Goal: Task Accomplishment & Management: Complete application form

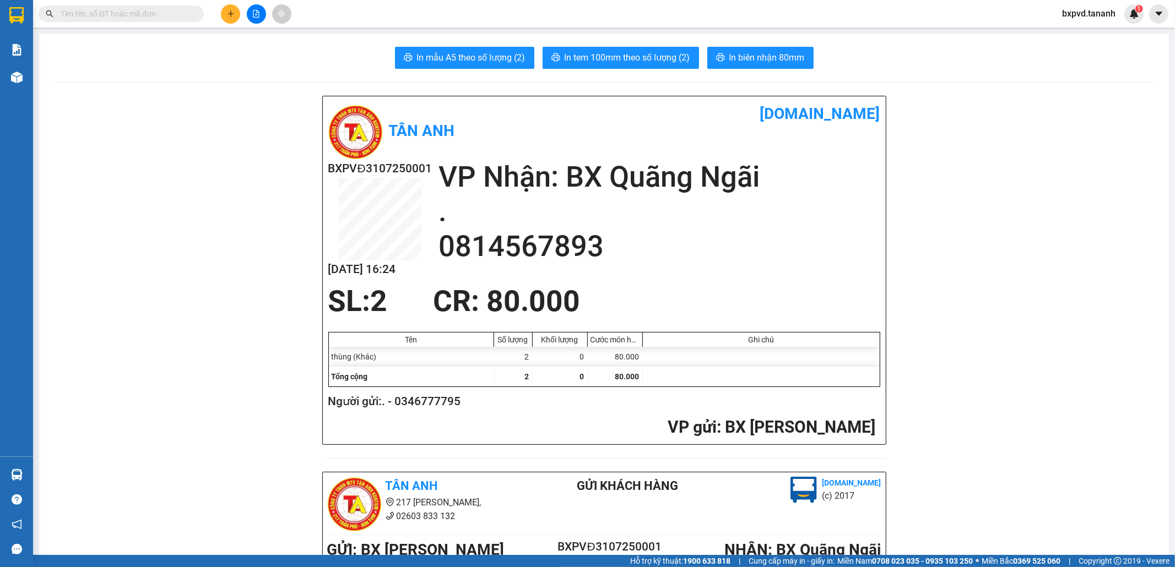
click at [134, 13] on input "text" at bounding box center [126, 14] width 130 height 12
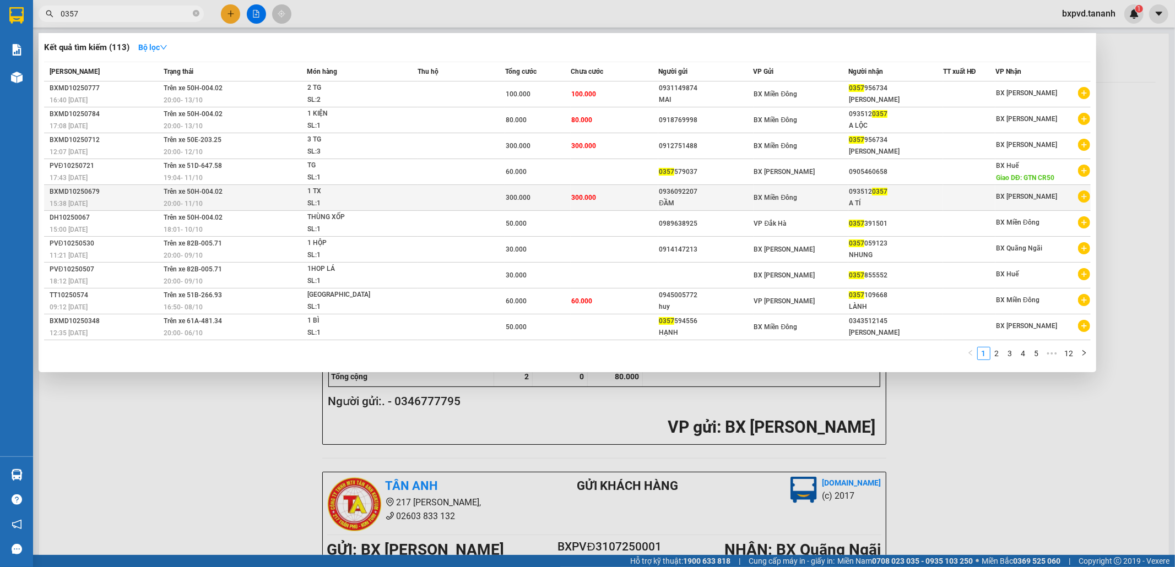
type input "0357"
click at [544, 190] on td "300.000" at bounding box center [538, 198] width 66 height 26
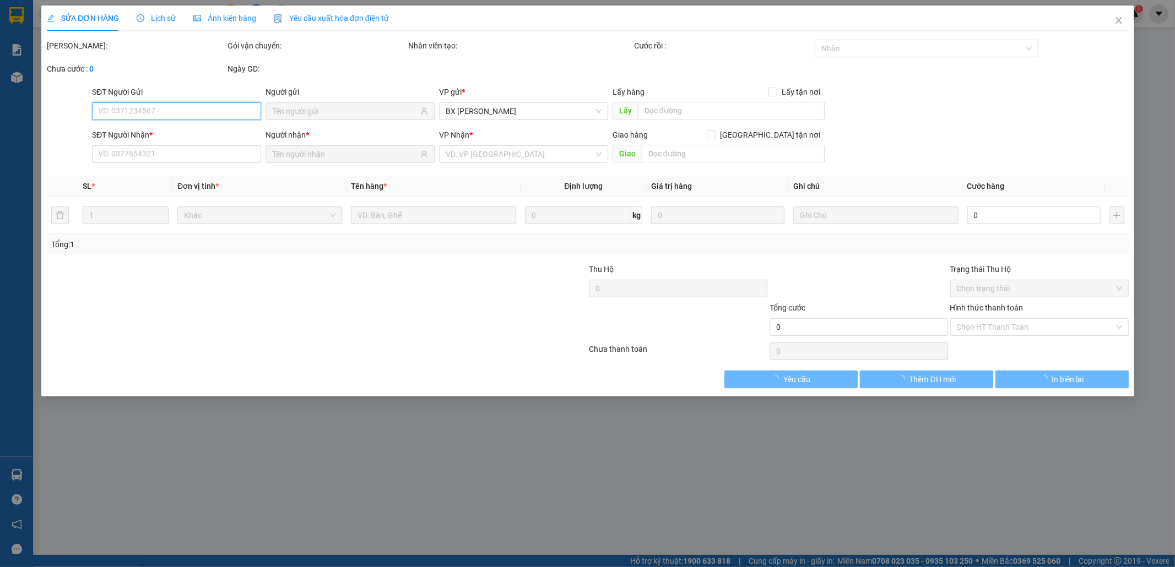
type input "0936092207"
type input "ĐẦM"
type input "0935120357"
type input "A TÍ"
type input "300.000"
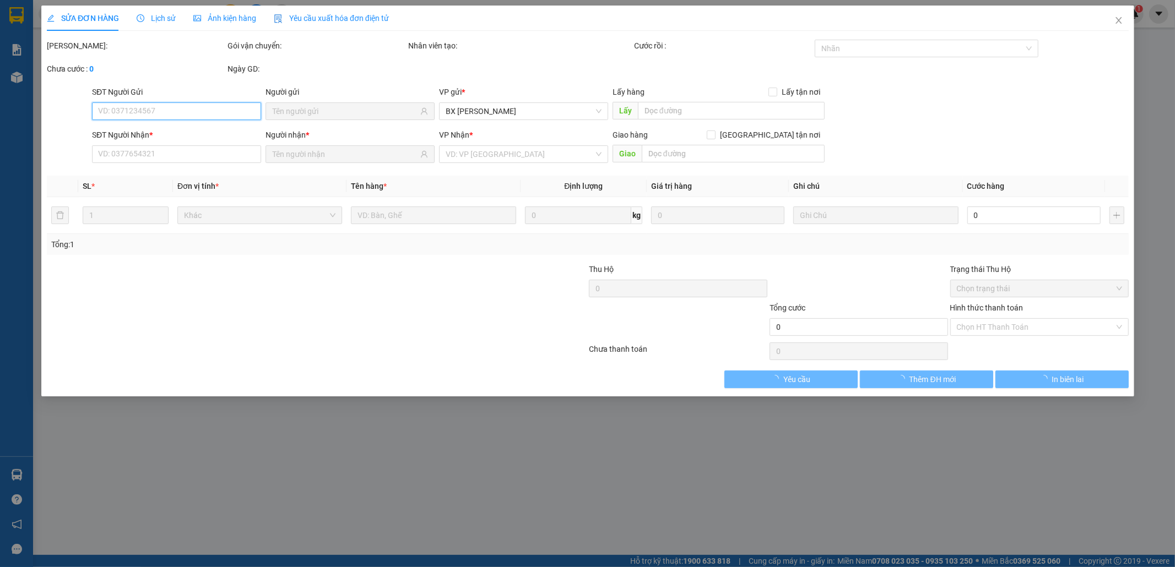
type input "300.000"
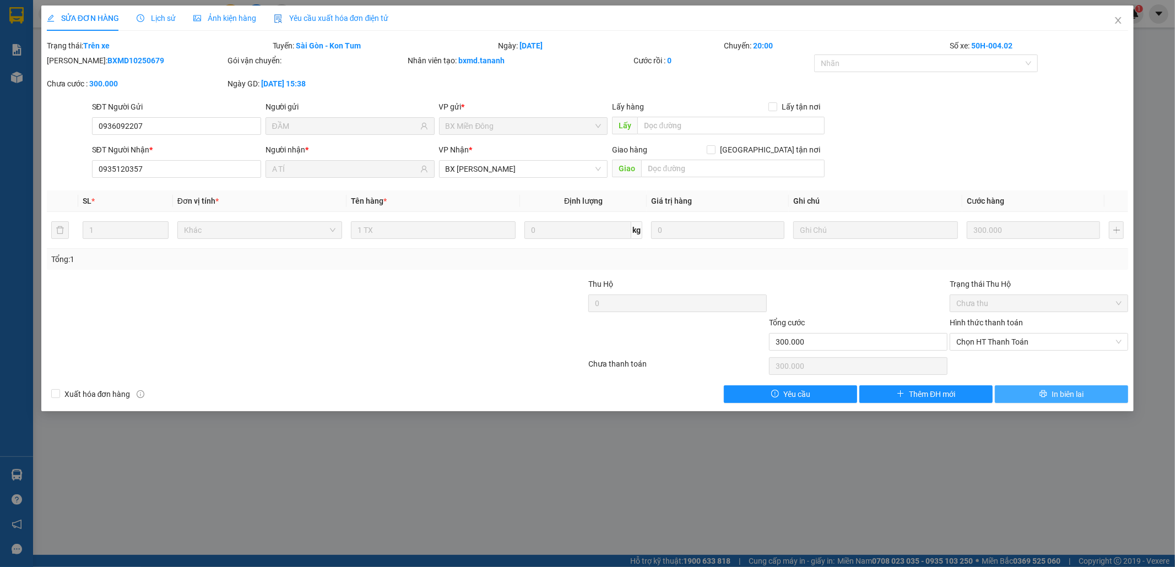
click at [1067, 399] on span "In biên lai" at bounding box center [1067, 394] width 32 height 12
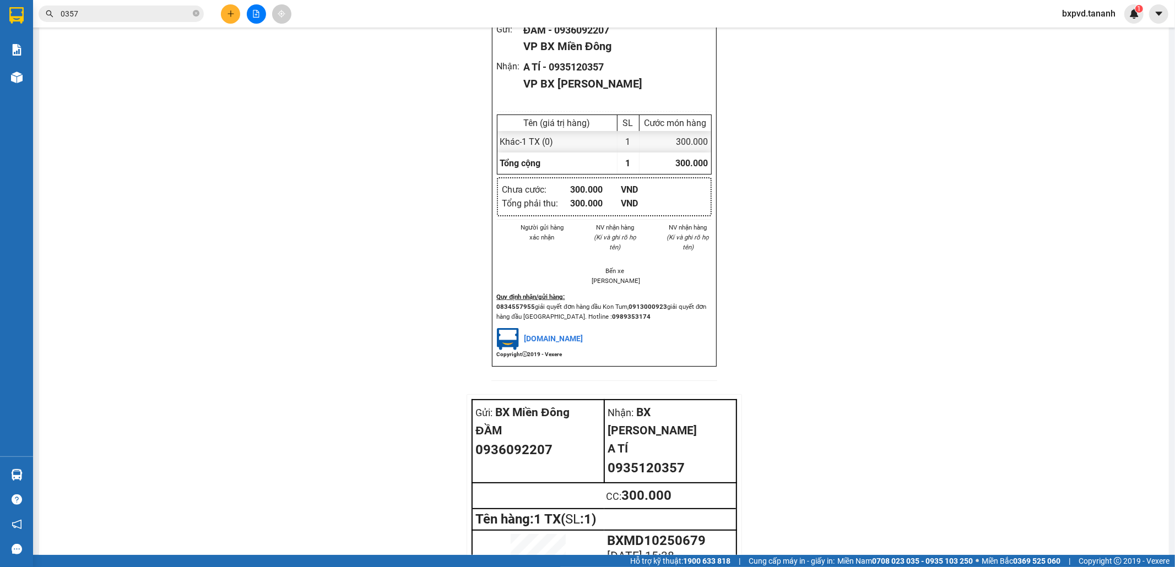
scroll to position [1038, 0]
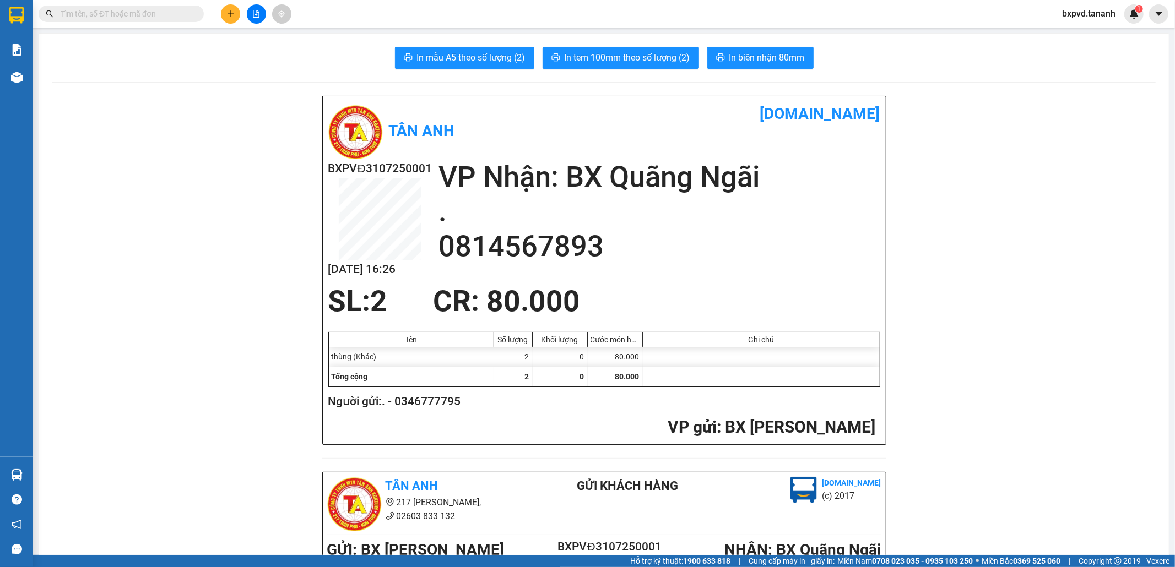
click at [172, 13] on input "text" at bounding box center [126, 14] width 130 height 12
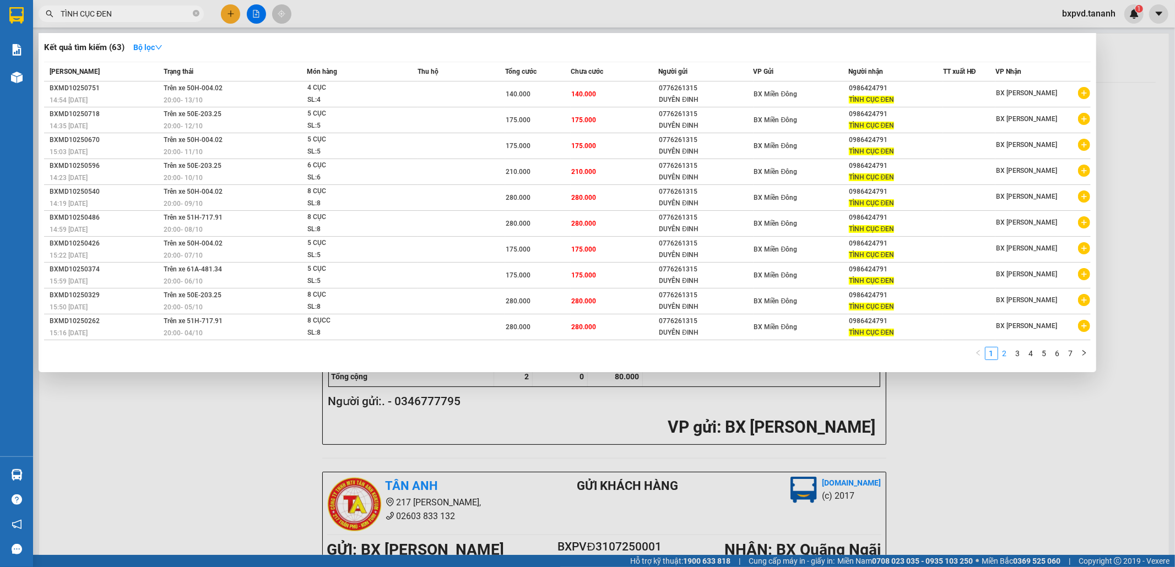
type input "TÌNH CỤC ĐEN"
click at [1008, 360] on link "2" at bounding box center [1005, 354] width 12 height 12
click at [1019, 359] on link "3" at bounding box center [1018, 354] width 12 height 12
click at [999, 357] on link "2" at bounding box center [1005, 354] width 12 height 12
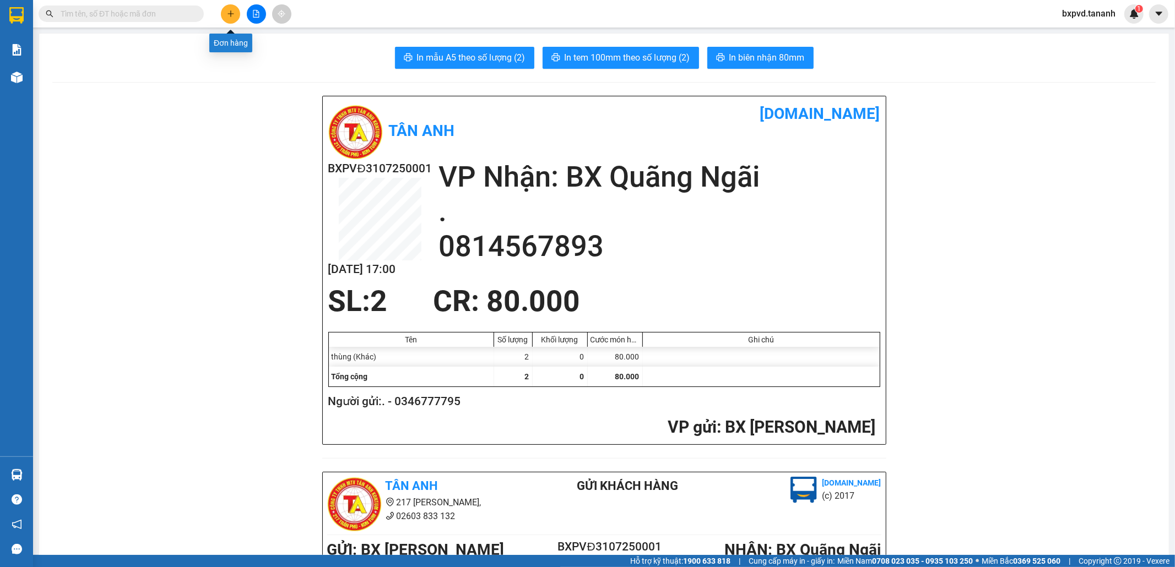
click at [232, 14] on icon "plus" at bounding box center [230, 13] width 6 height 1
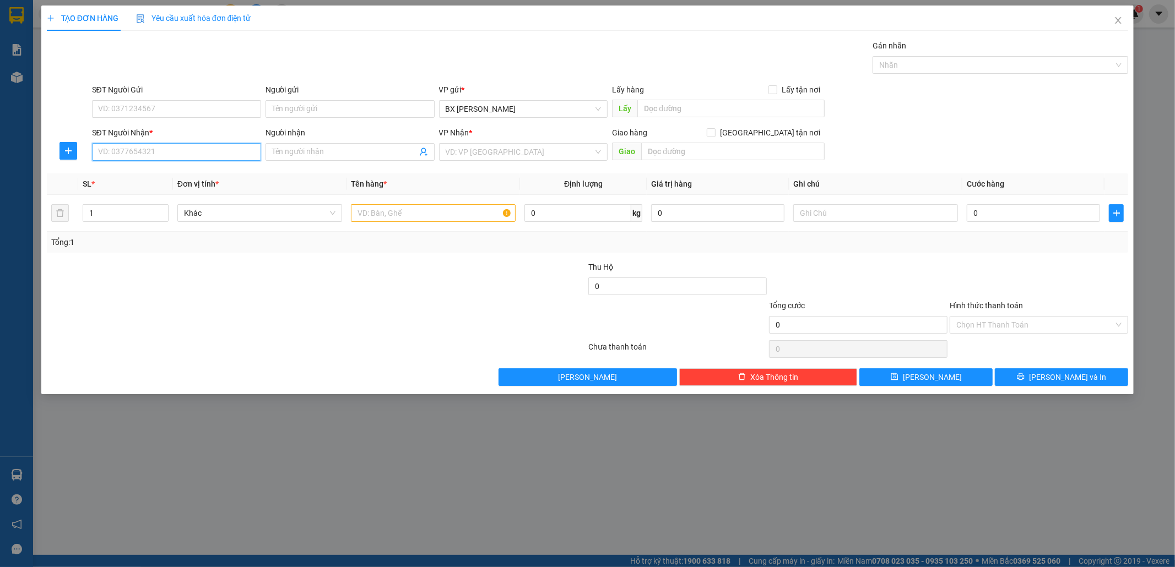
click at [219, 155] on input "SĐT Người Nhận *" at bounding box center [176, 152] width 169 height 18
type input "0905544765"
click at [221, 165] on div "0905544765 - VINH DU" at bounding box center [176, 174] width 169 height 18
type input "VINH DU"
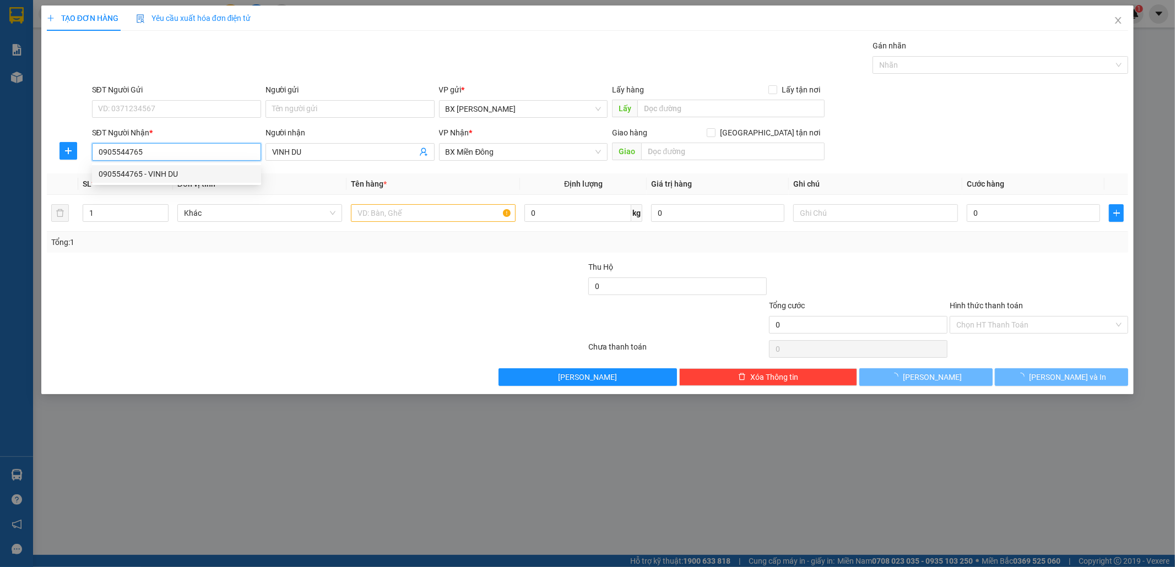
type input "400.000"
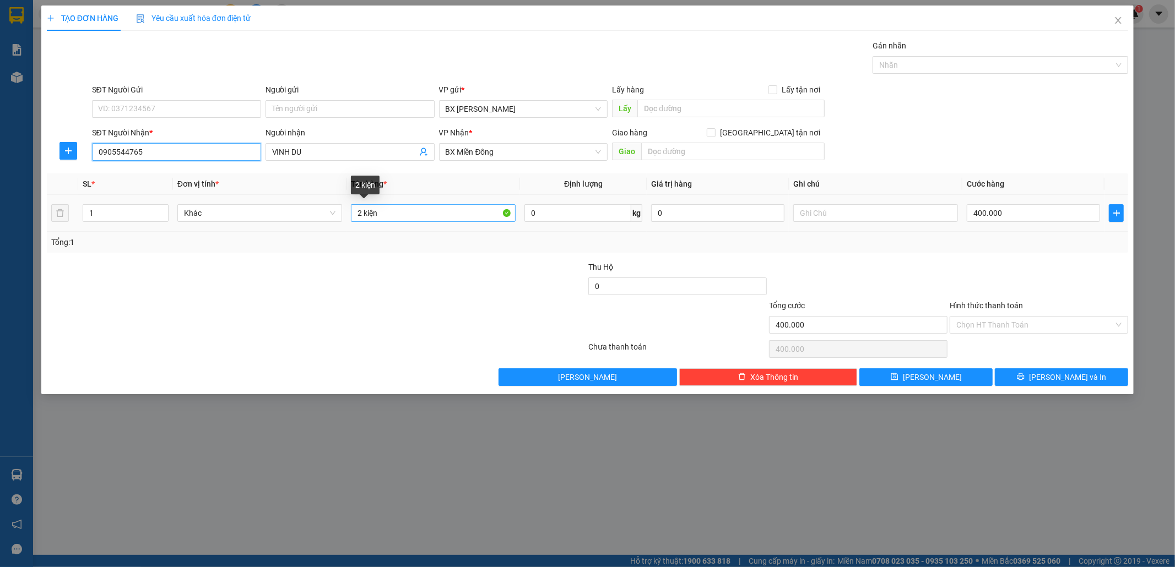
type input "0905544765"
drag, startPoint x: 384, startPoint y: 222, endPoint x: 333, endPoint y: 237, distance: 53.5
click at [333, 237] on div "SL * Đơn vị tính * Tên hàng * Định lượng Giá trị hàng Ghi chú Cước hàng 1 Khác …" at bounding box center [588, 213] width 1082 height 79
type input "6"
click at [118, 210] on input "1" at bounding box center [125, 213] width 85 height 17
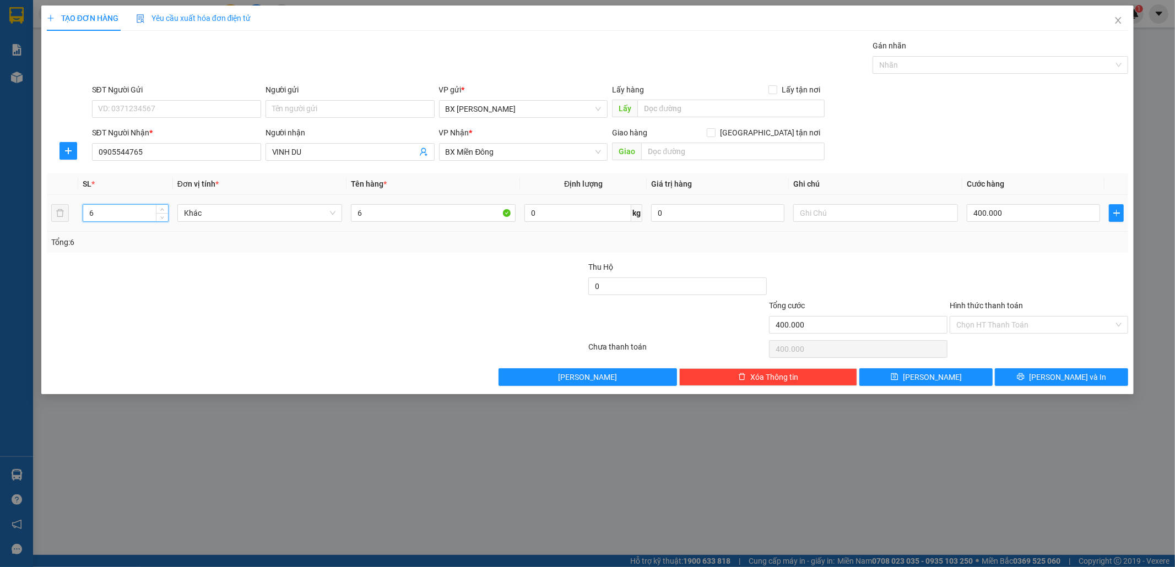
type input "6"
type input "6 KIỆN"
click at [1009, 213] on input "400.000" at bounding box center [1033, 213] width 133 height 18
type input "4"
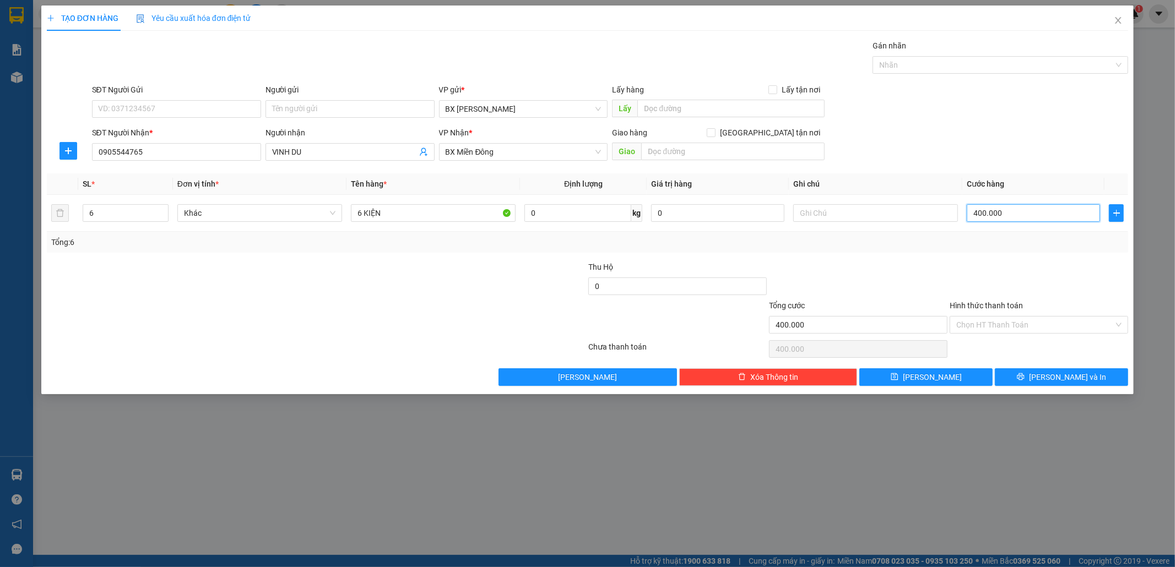
type input "4"
type input "42"
type input "420"
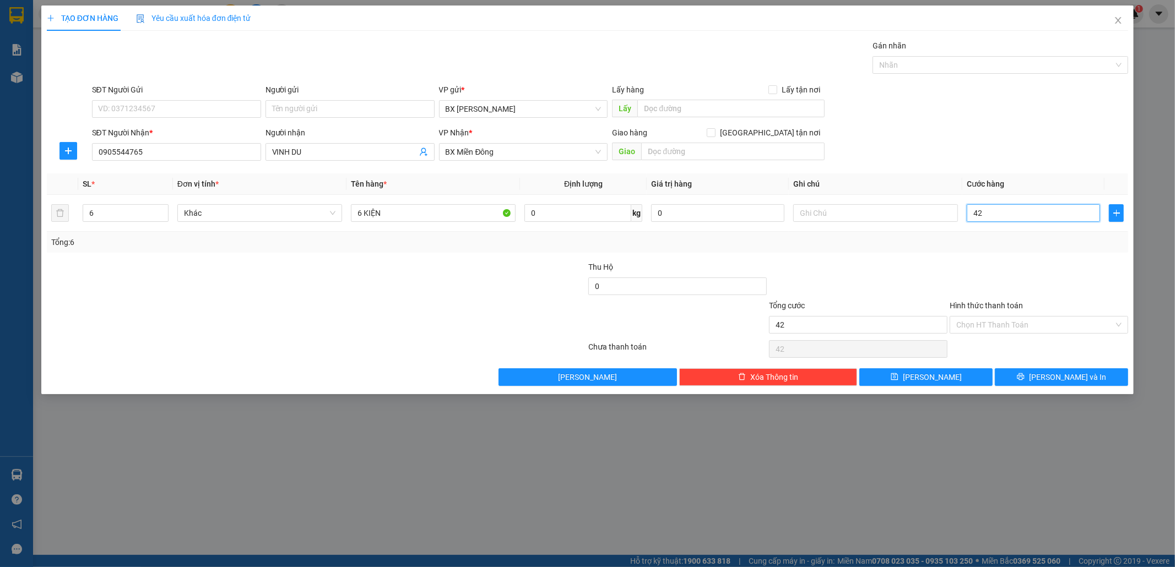
type input "420"
type input "420.000"
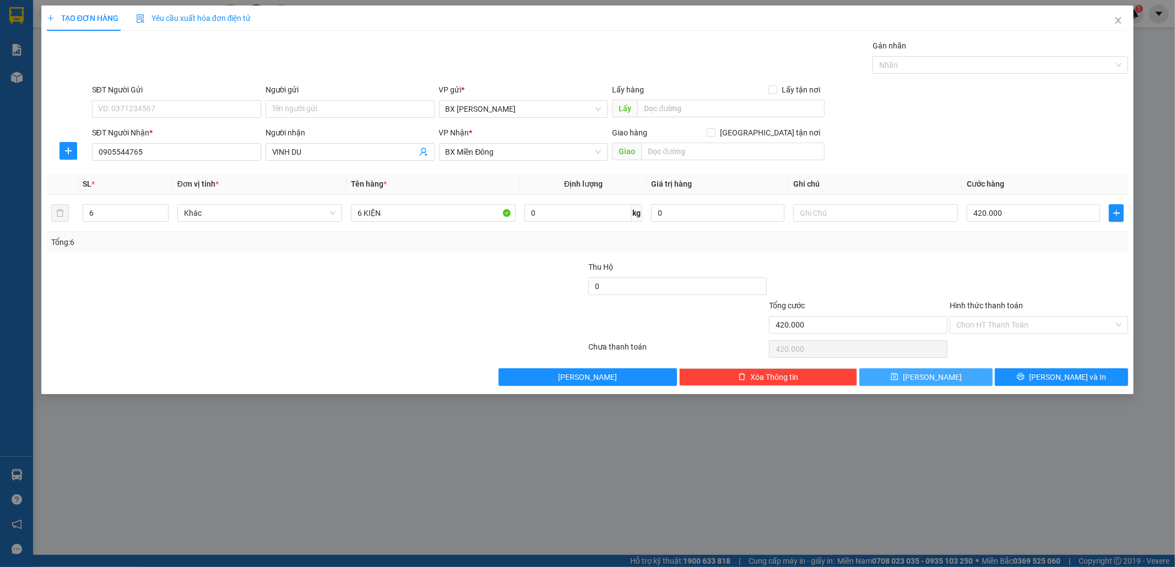
click at [895, 375] on button "Lưu" at bounding box center [925, 377] width 133 height 18
type input "0"
